Goal: Information Seeking & Learning: Learn about a topic

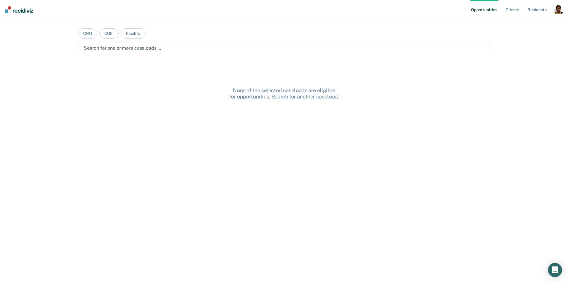
click at [557, 10] on div "button" at bounding box center [558, 8] width 9 height 9
click at [529, 19] on div "Profile How it works Log Out" at bounding box center [534, 31] width 57 height 29
drag, startPoint x: 509, startPoint y: 25, endPoint x: 515, endPoint y: 23, distance: 6.0
click at [515, 23] on div "Profile How it works Log Out" at bounding box center [534, 31] width 57 height 29
click at [515, 23] on link "Profile" at bounding box center [535, 24] width 48 height 5
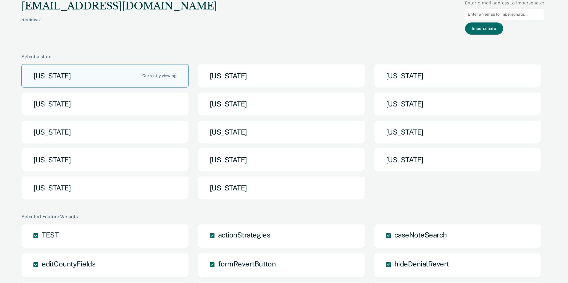
click at [152, 180] on button "[US_STATE]" at bounding box center [104, 187] width 167 height 23
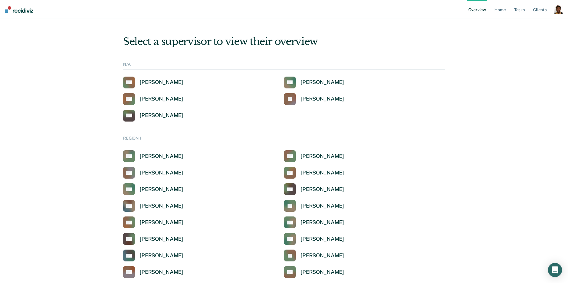
click at [558, 8] on div "button" at bounding box center [558, 9] width 9 height 9
click at [535, 30] on link "How it works" at bounding box center [535, 31] width 48 height 5
click at [167, 114] on div "[PERSON_NAME]" at bounding box center [161, 115] width 43 height 7
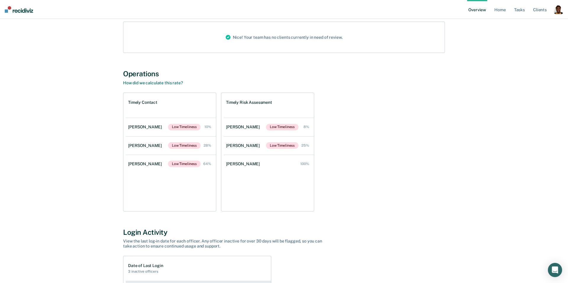
scroll to position [67, 0]
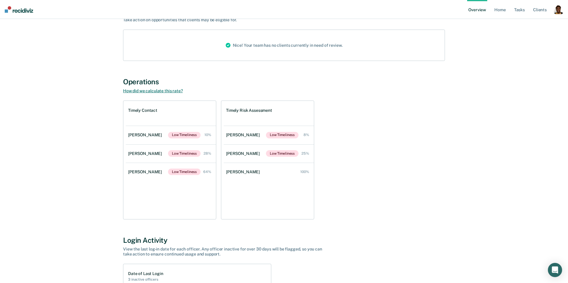
click at [159, 90] on link "How did we calculate this rate?" at bounding box center [153, 90] width 60 height 5
click at [557, 13] on div "button" at bounding box center [558, 9] width 9 height 9
drag, startPoint x: 527, startPoint y: 30, endPoint x: 521, endPoint y: 29, distance: 5.7
click at [526, 30] on link "How it works" at bounding box center [535, 31] width 48 height 5
